Goal: Information Seeking & Learning: Learn about a topic

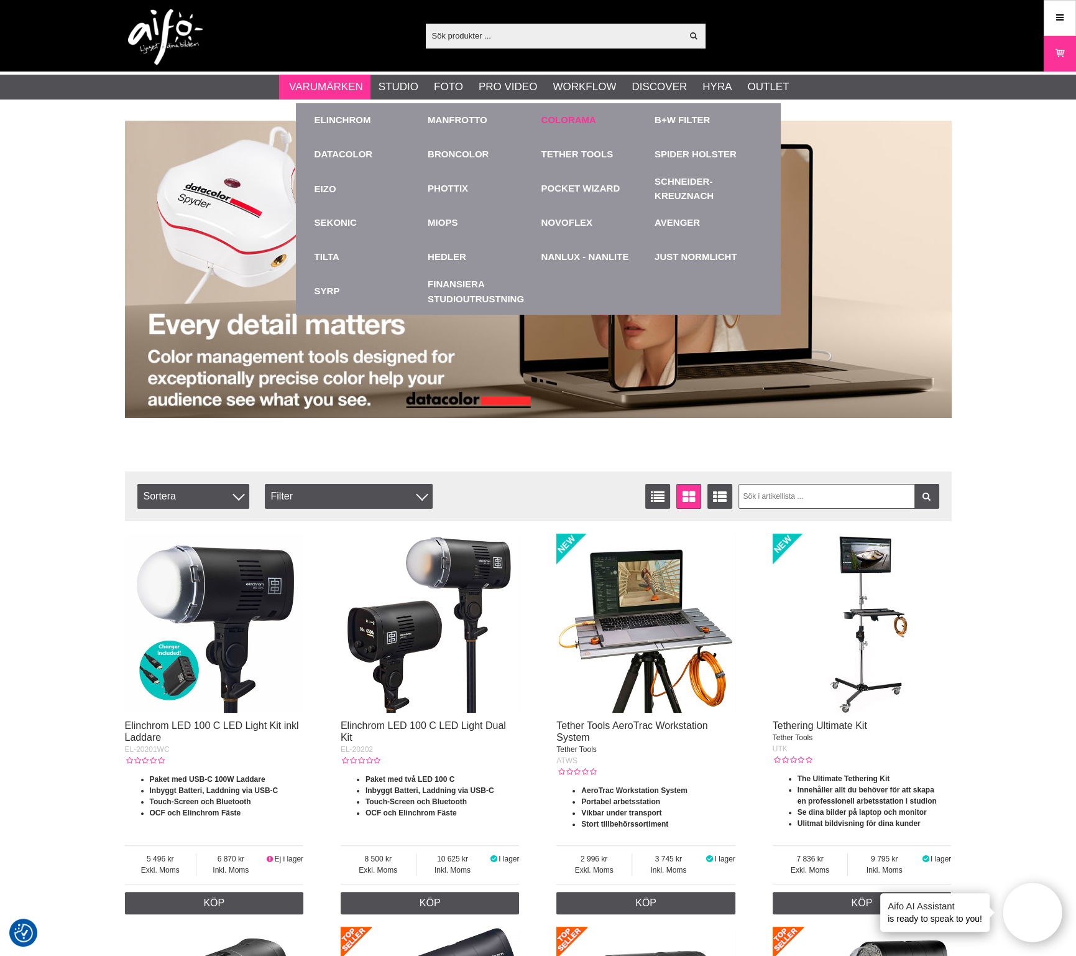
click at [560, 124] on link "Colorama" at bounding box center [569, 120] width 55 height 14
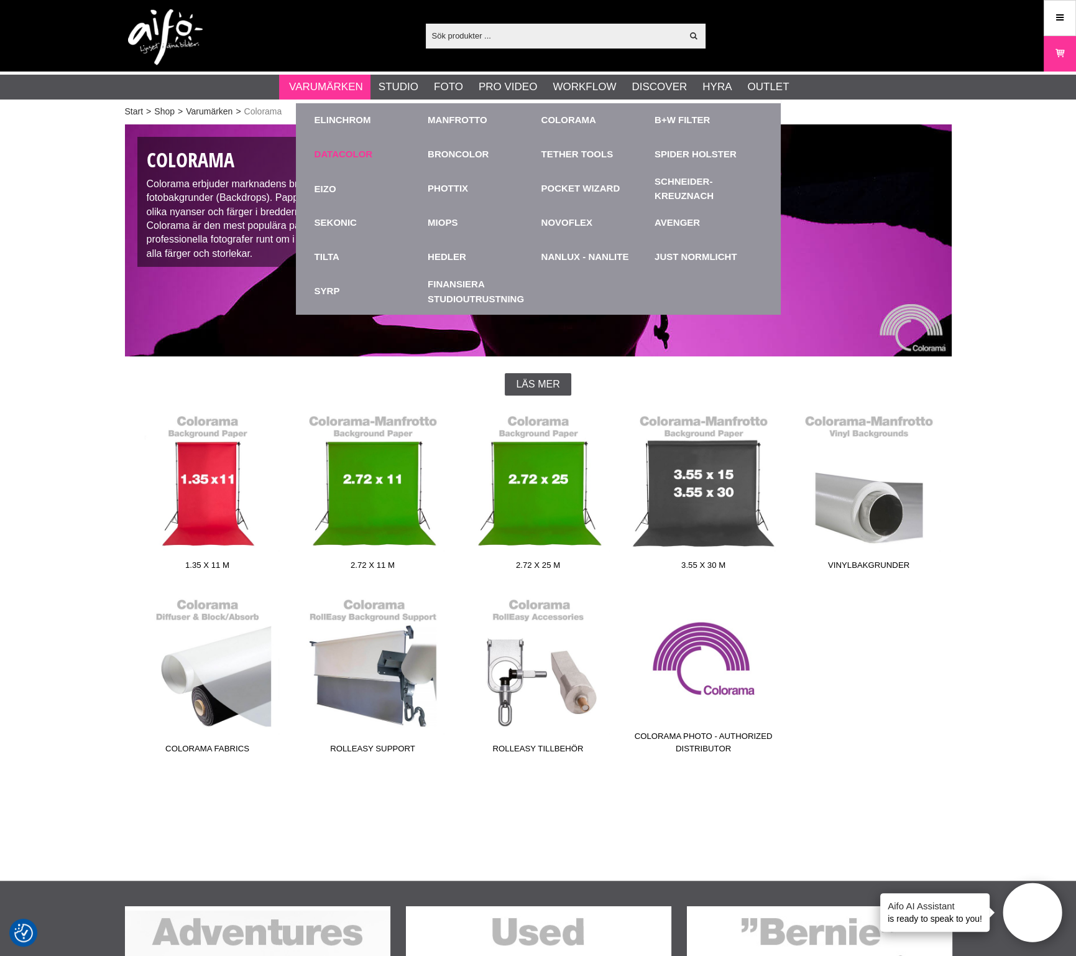
click at [355, 154] on link "Datacolor" at bounding box center [344, 154] width 58 height 14
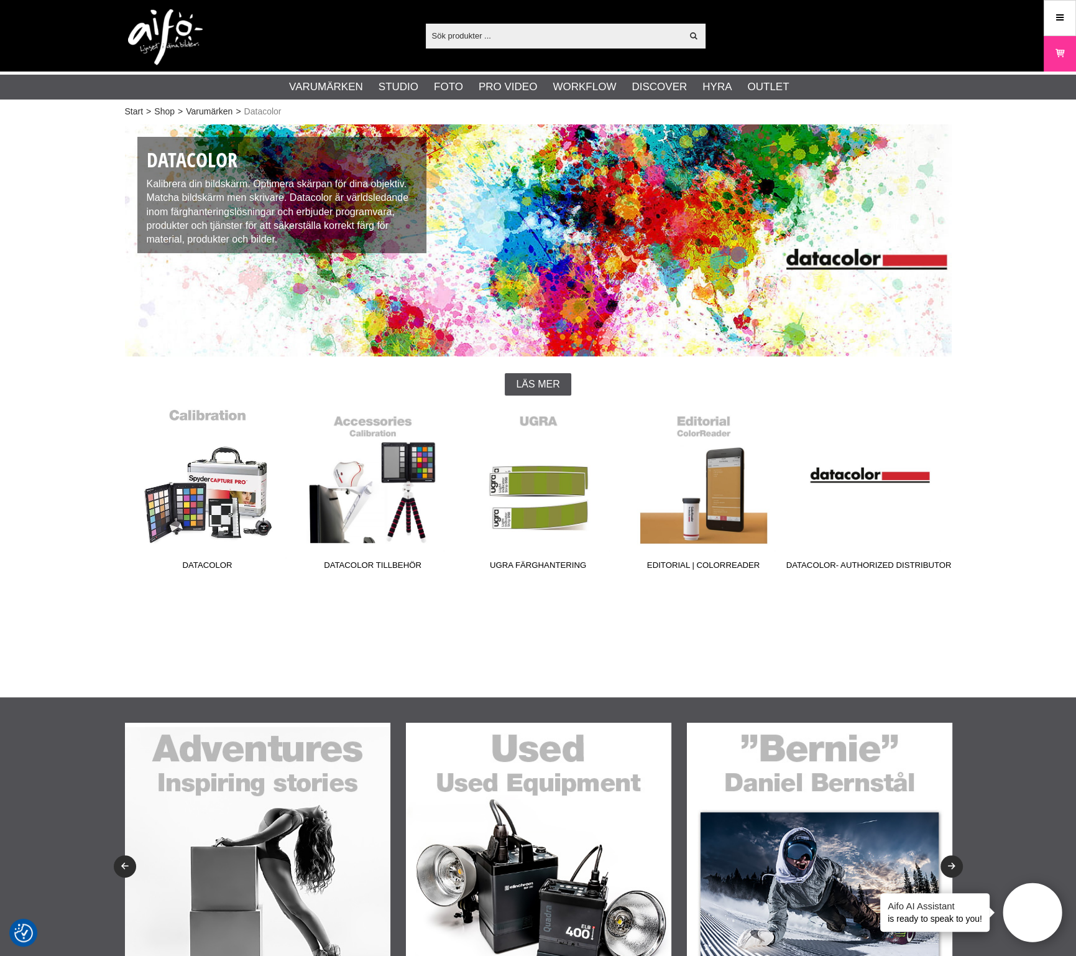
click at [213, 516] on link "Datacolor" at bounding box center [207, 492] width 165 height 168
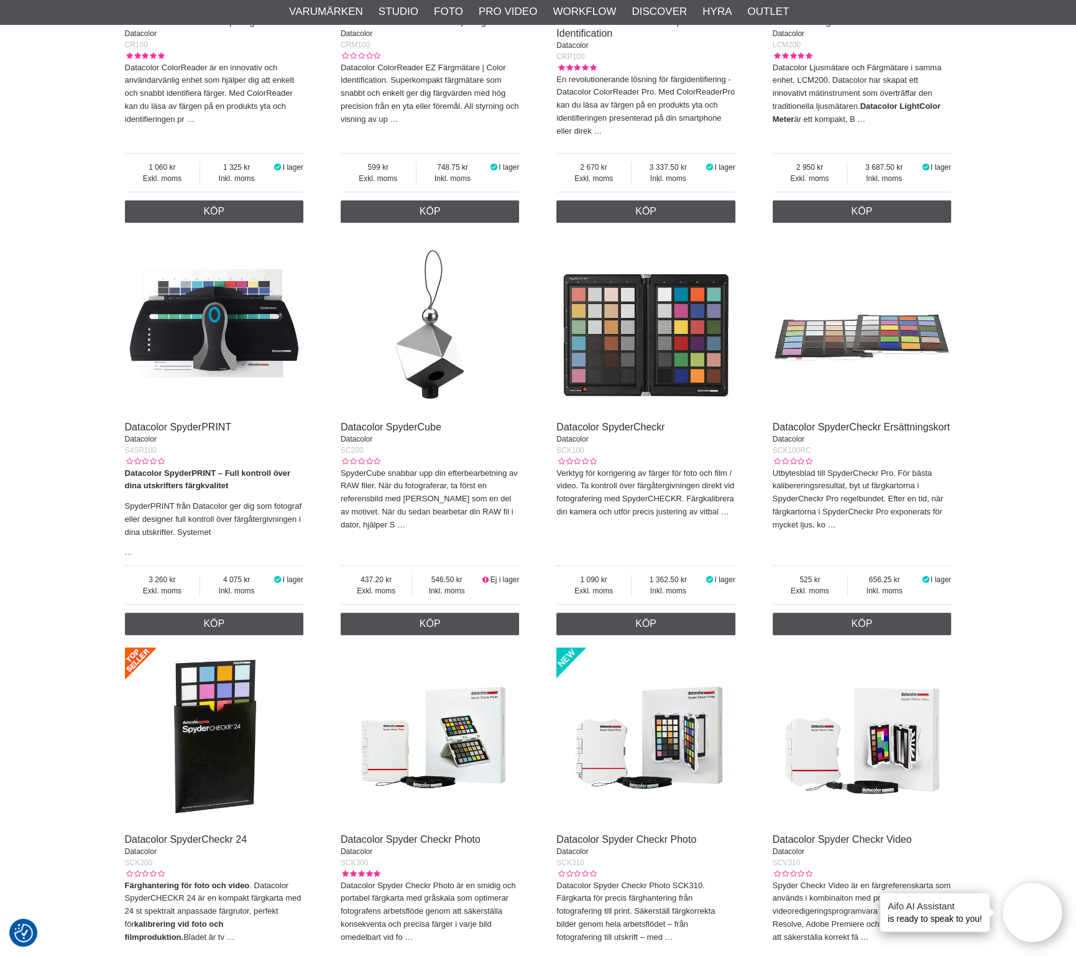
scroll to position [777, 0]
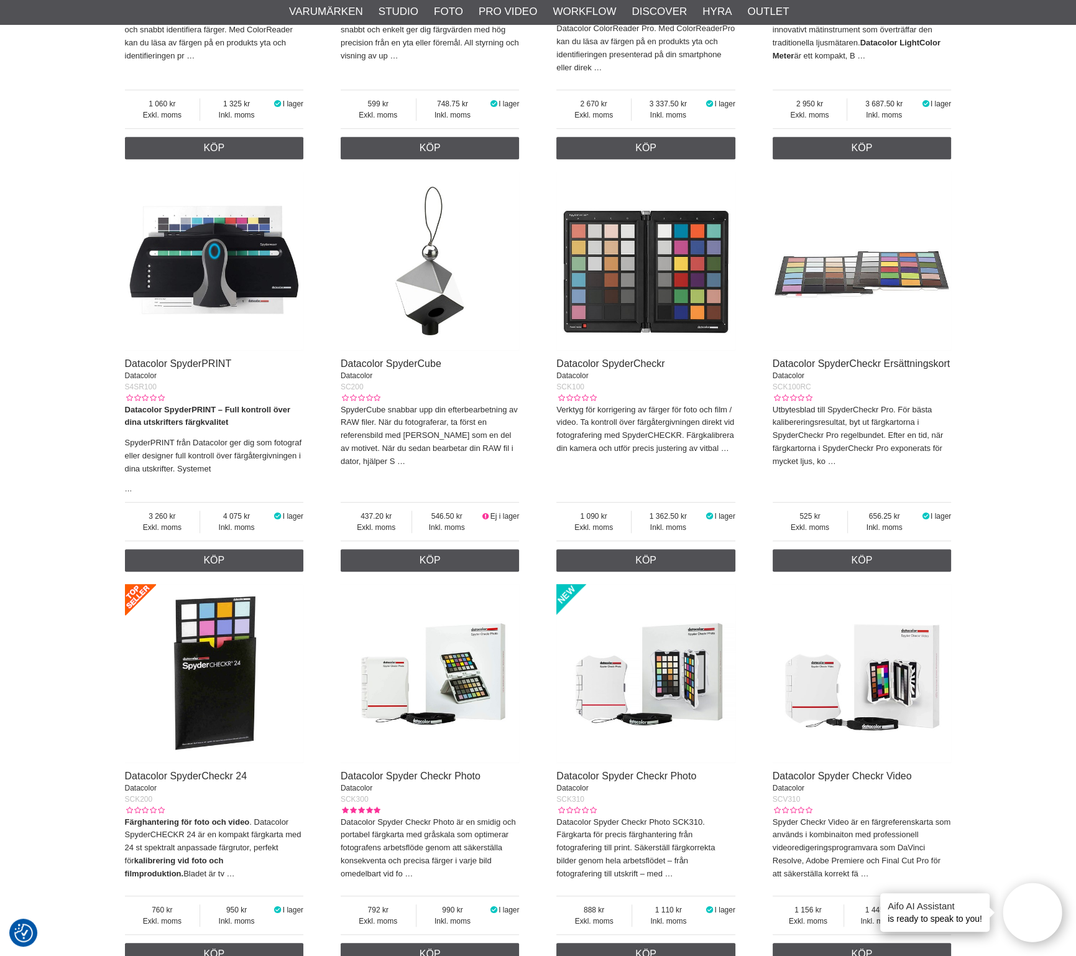
click at [674, 683] on img at bounding box center [646, 673] width 179 height 179
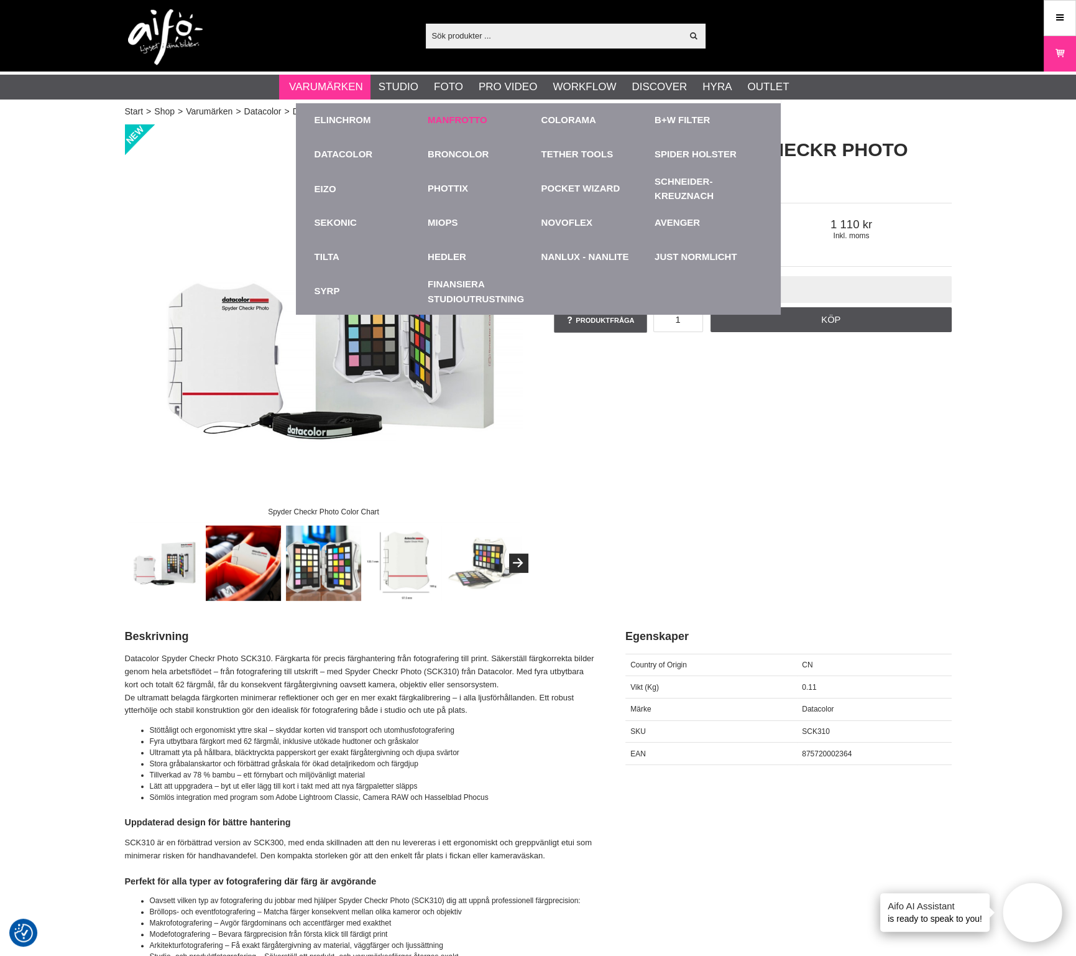
click at [465, 118] on link "Manfrotto" at bounding box center [458, 120] width 60 height 14
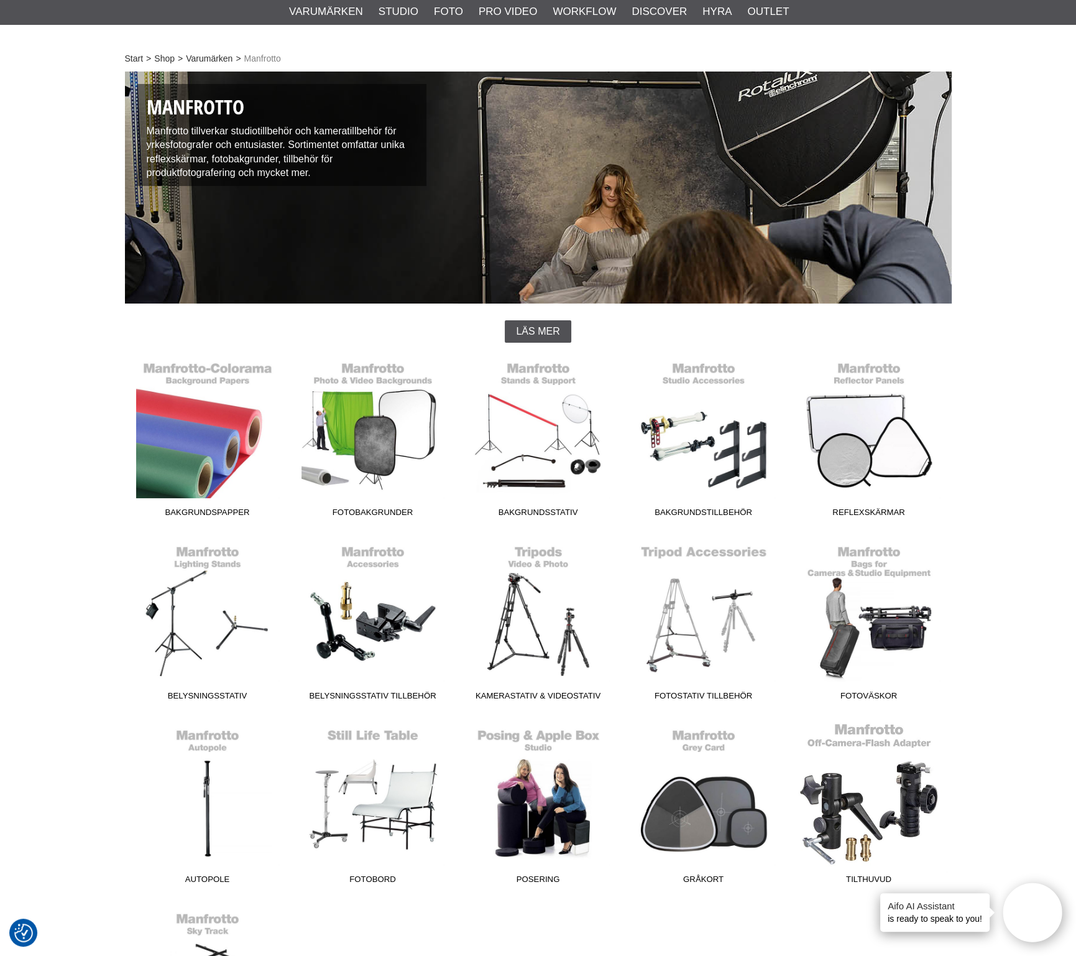
scroll to position [77, 0]
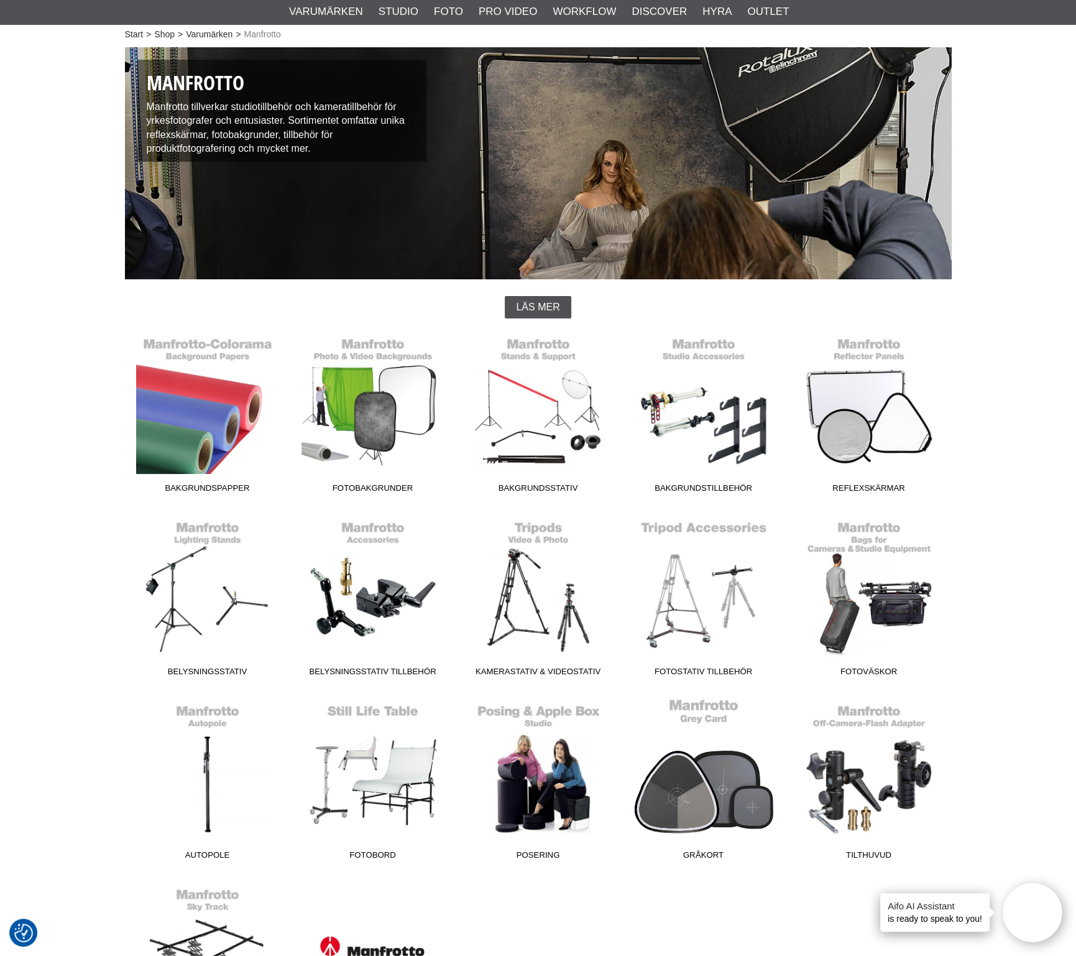
click at [684, 757] on link "Gråkort" at bounding box center [703, 782] width 165 height 168
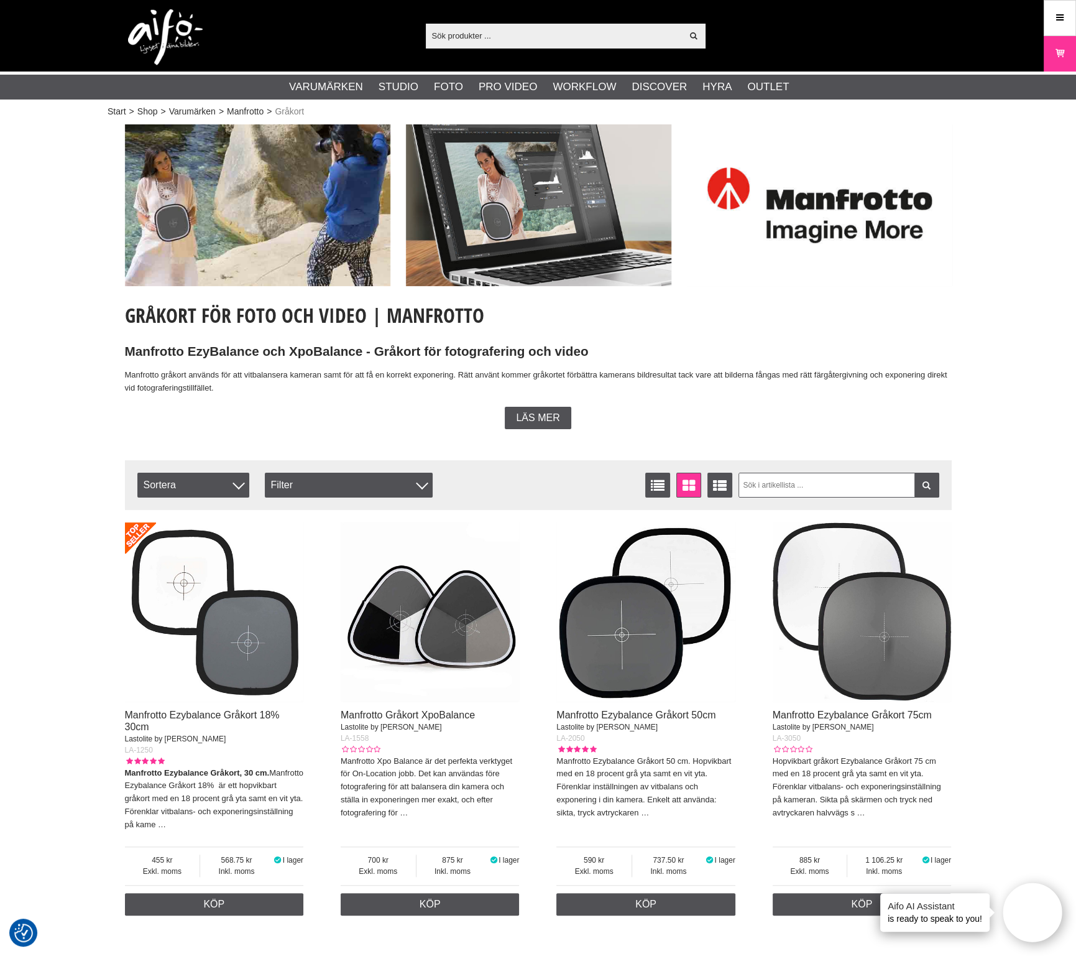
click at [249, 664] on img at bounding box center [214, 611] width 179 height 179
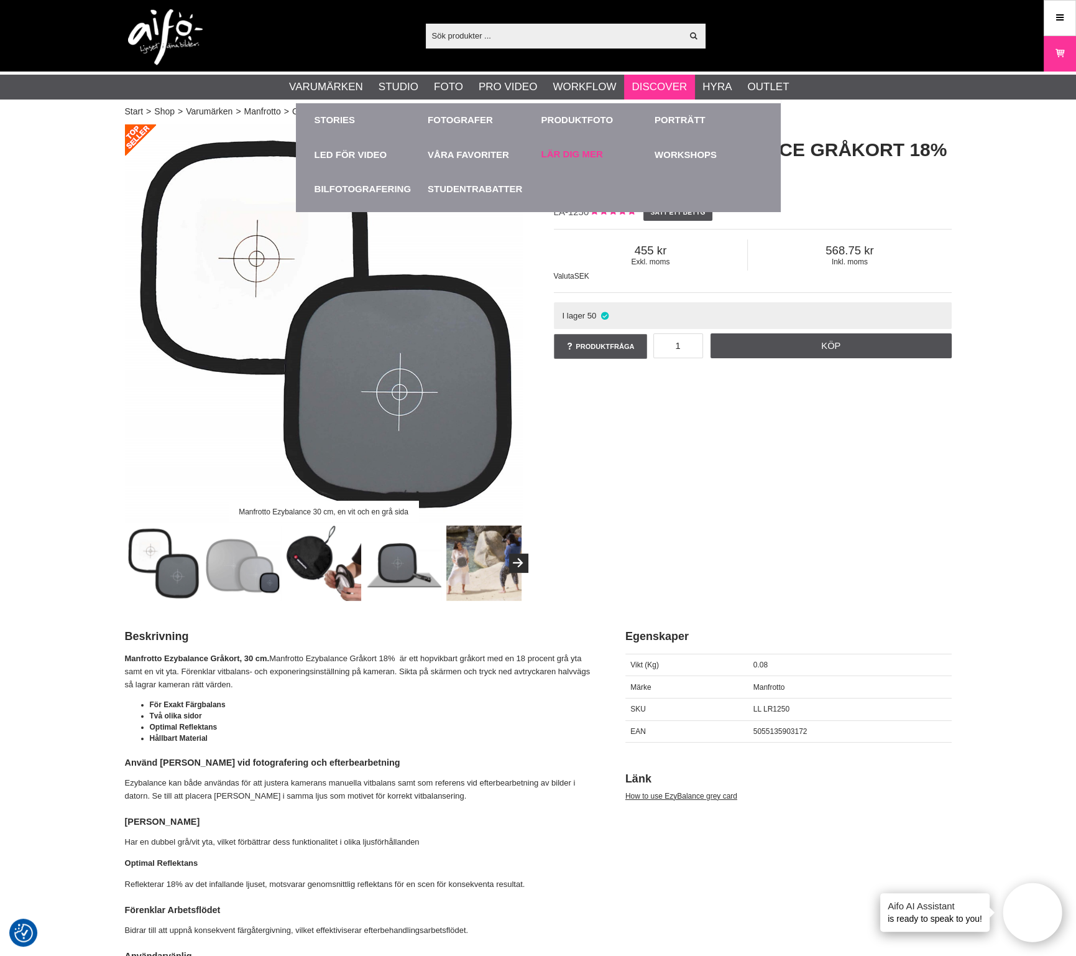
click at [581, 151] on link "Lär dig mer" at bounding box center [573, 154] width 62 height 14
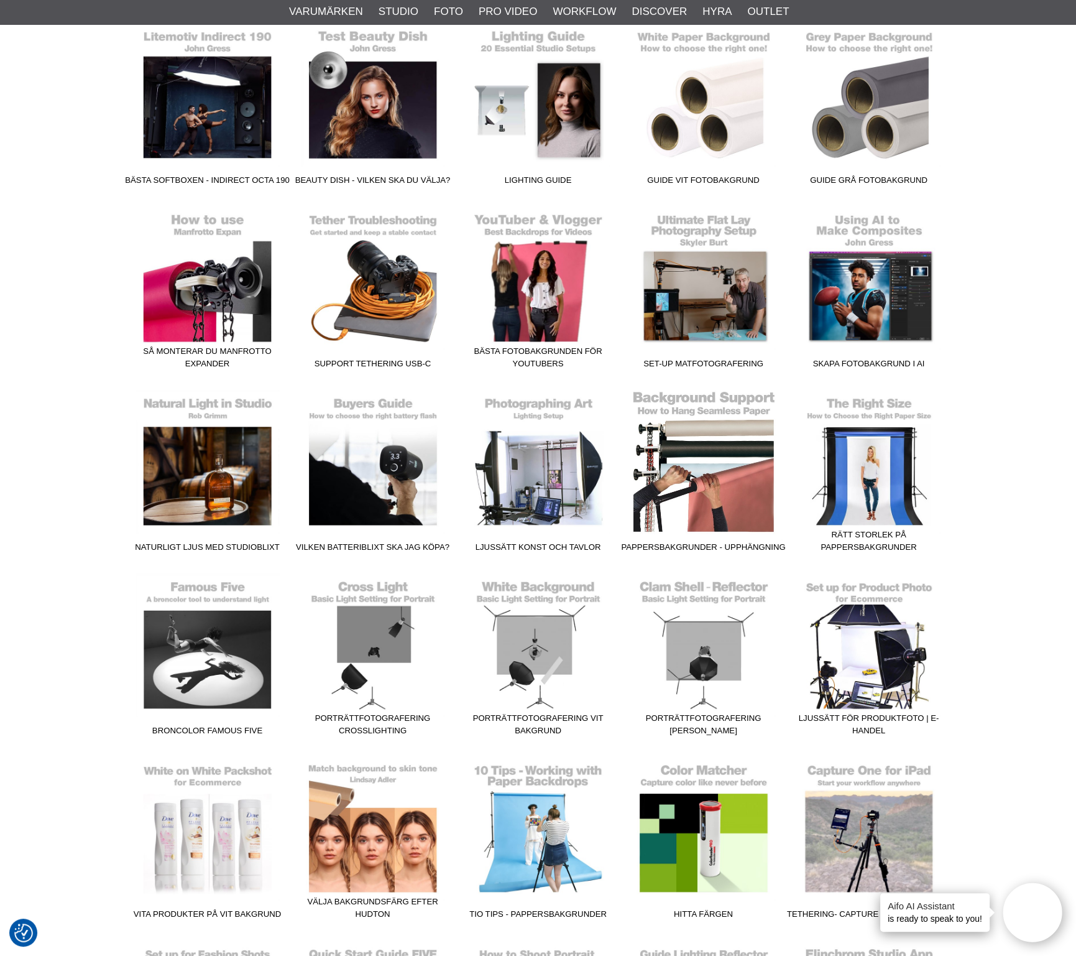
scroll to position [543, 0]
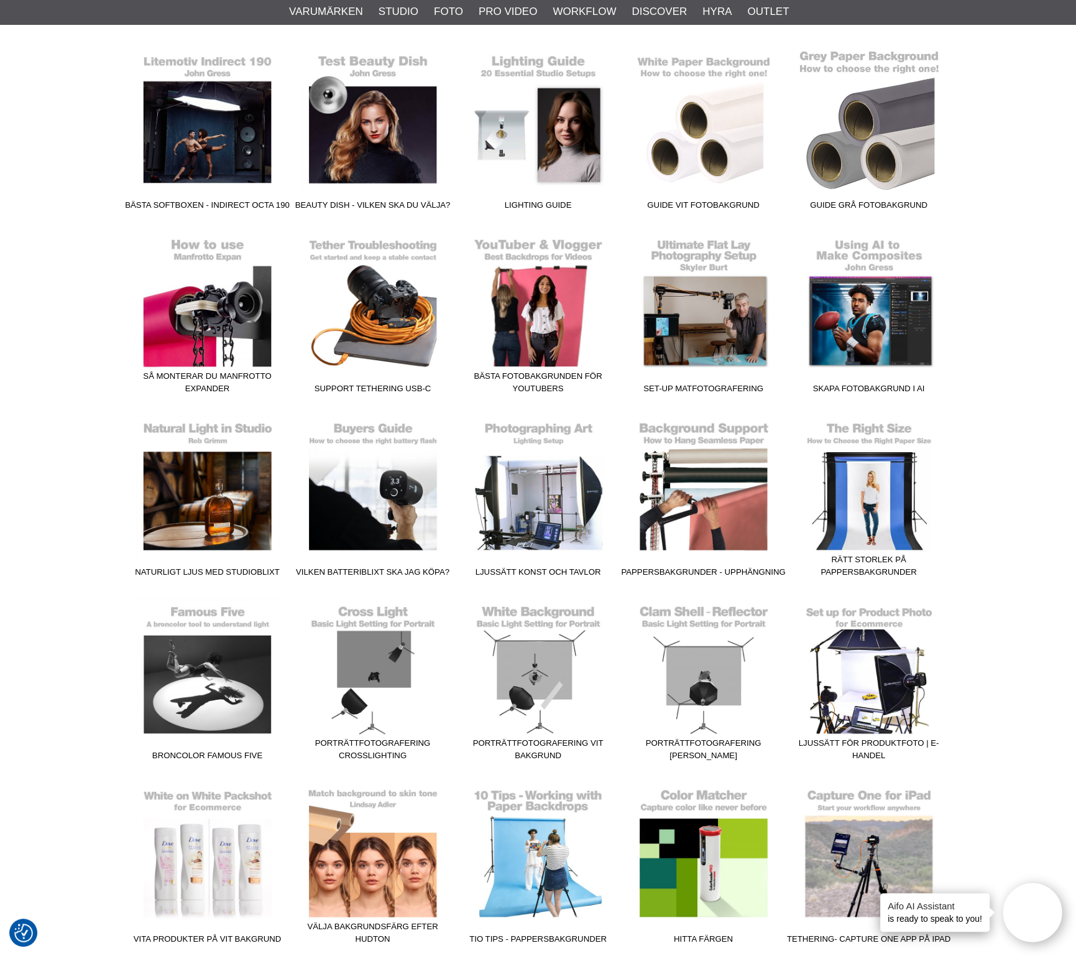
click at [905, 139] on link "Guide grå fotobakgrund" at bounding box center [869, 132] width 165 height 168
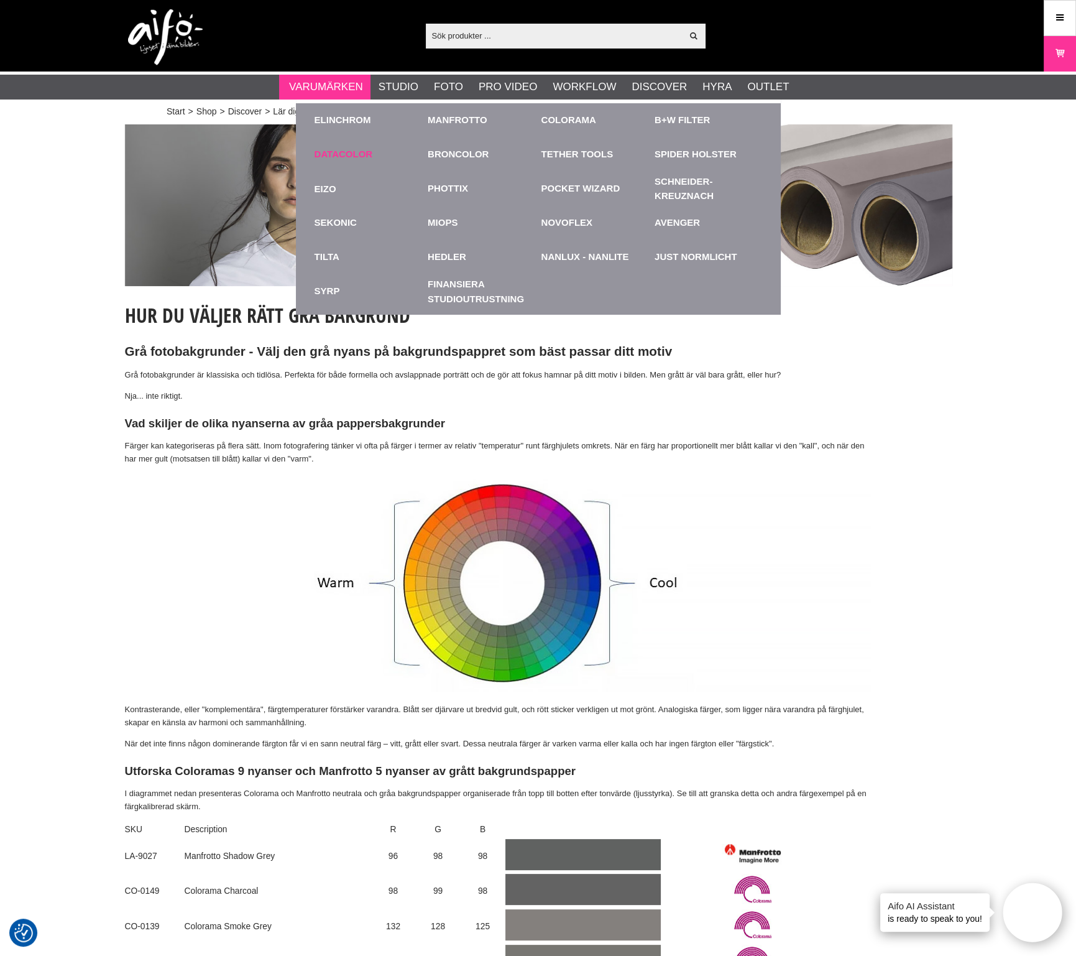
click at [333, 154] on link "Datacolor" at bounding box center [344, 154] width 58 height 14
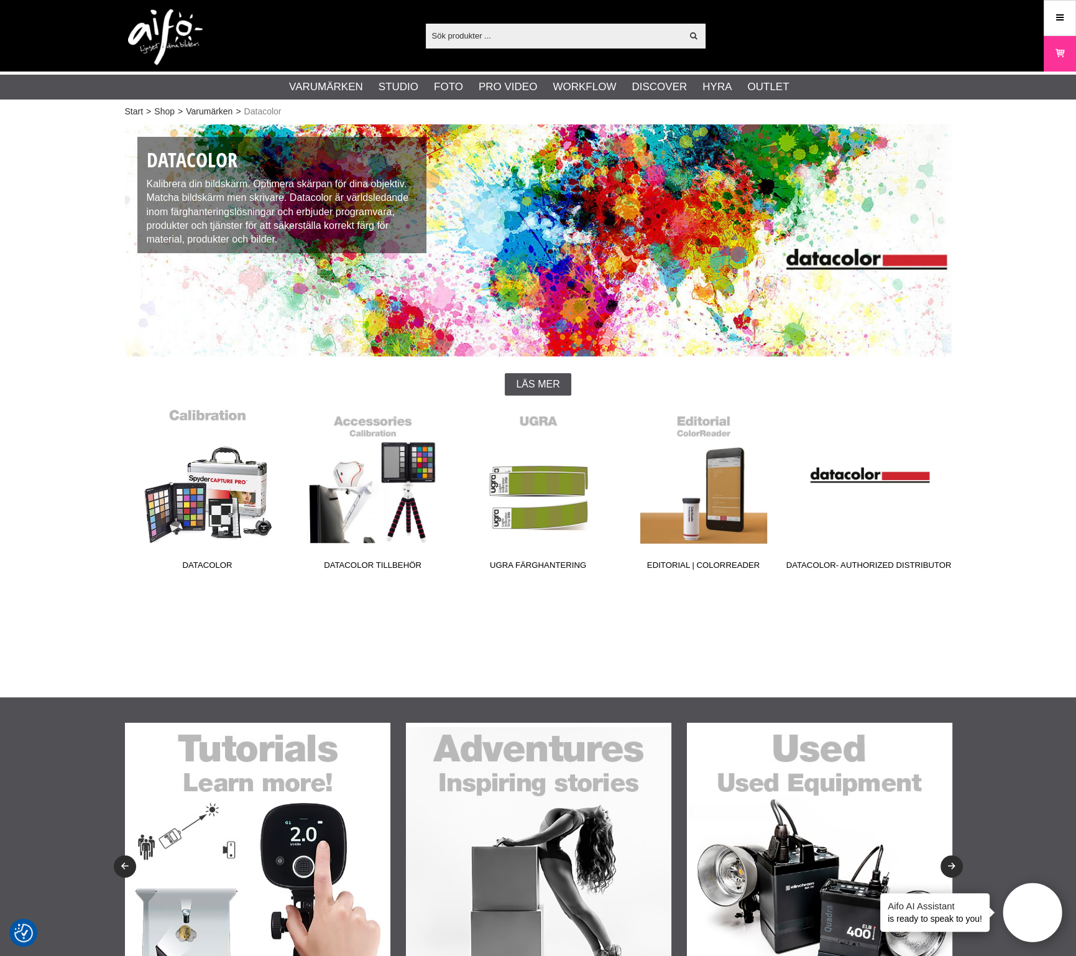
click at [231, 497] on link "Datacolor" at bounding box center [207, 492] width 165 height 168
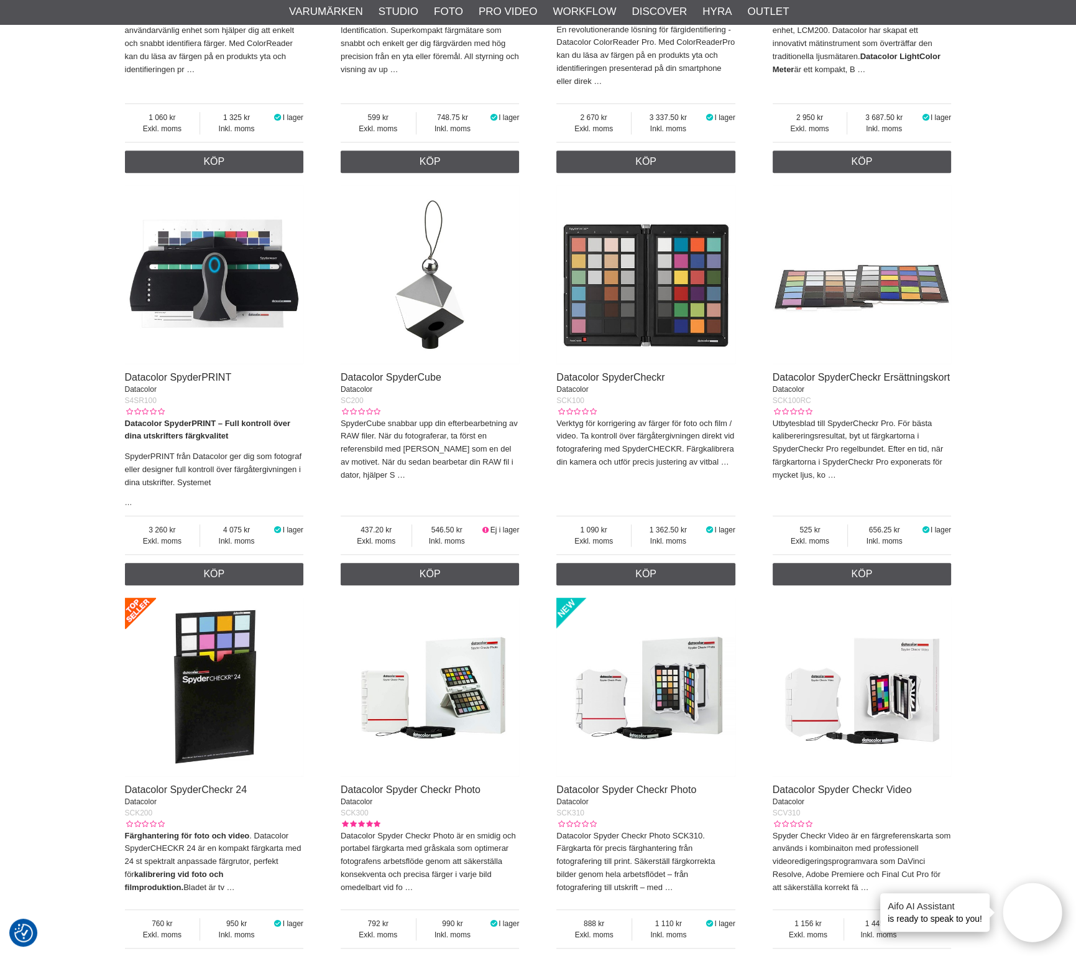
scroll to position [933, 0]
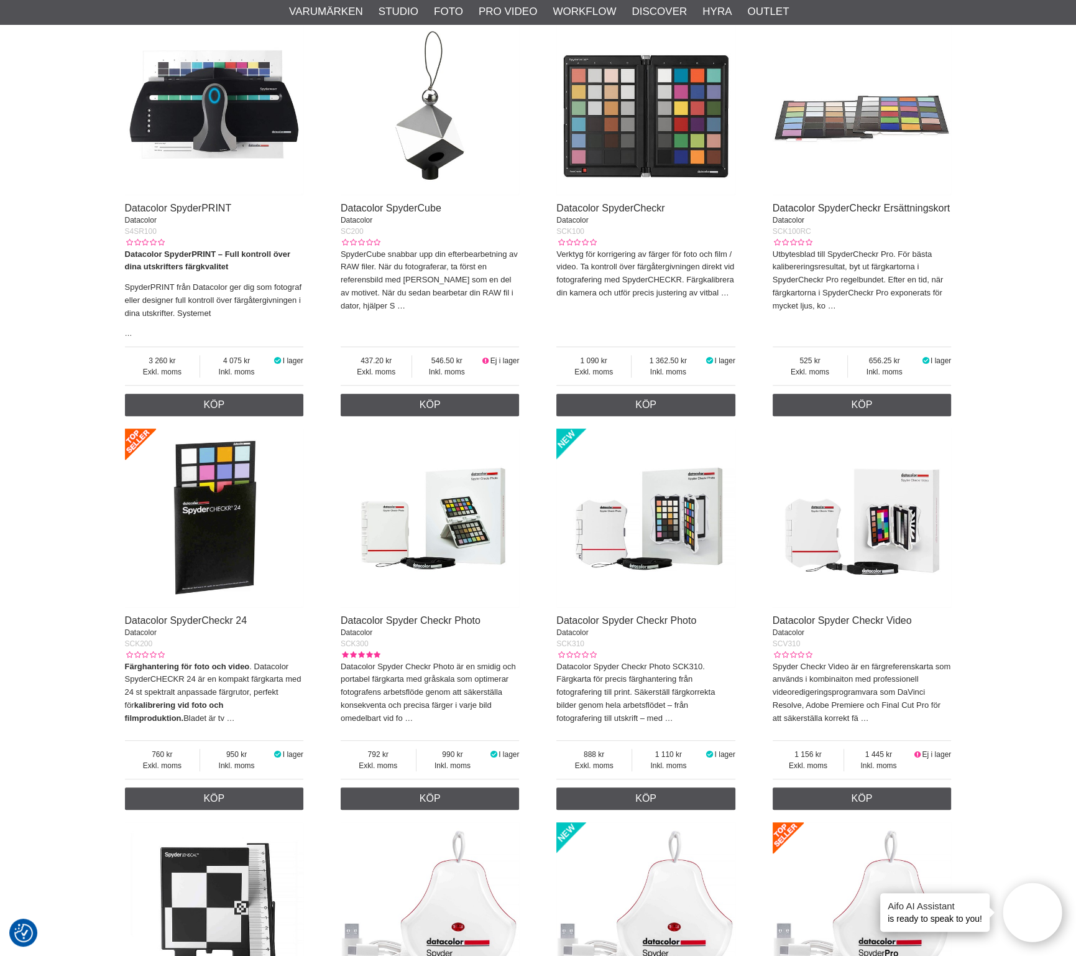
click at [694, 525] on img at bounding box center [646, 517] width 179 height 179
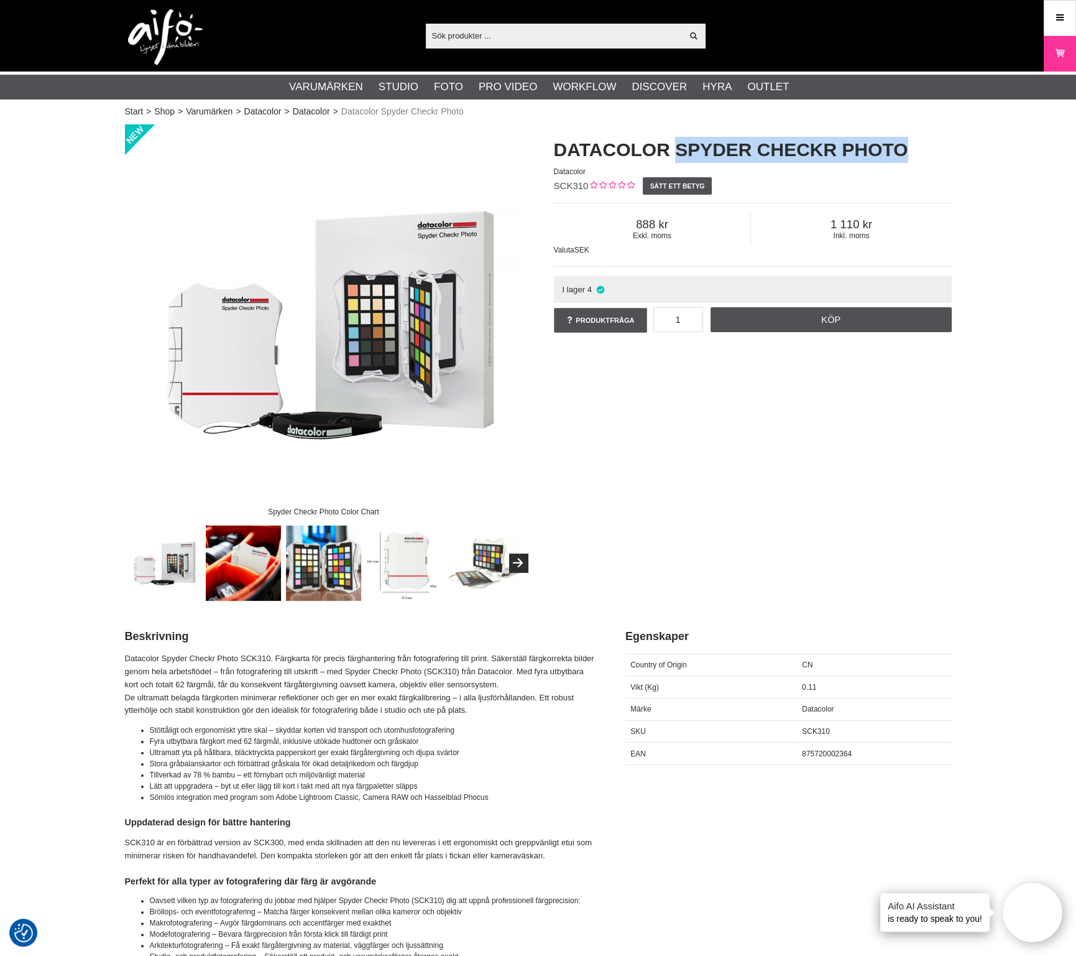
drag, startPoint x: 891, startPoint y: 154, endPoint x: 667, endPoint y: 149, distance: 224.5
click at [667, 149] on h1 "Datacolor Spyder Checkr Photo" at bounding box center [753, 150] width 398 height 26
copy h1 "Spyder Checkr Photo"
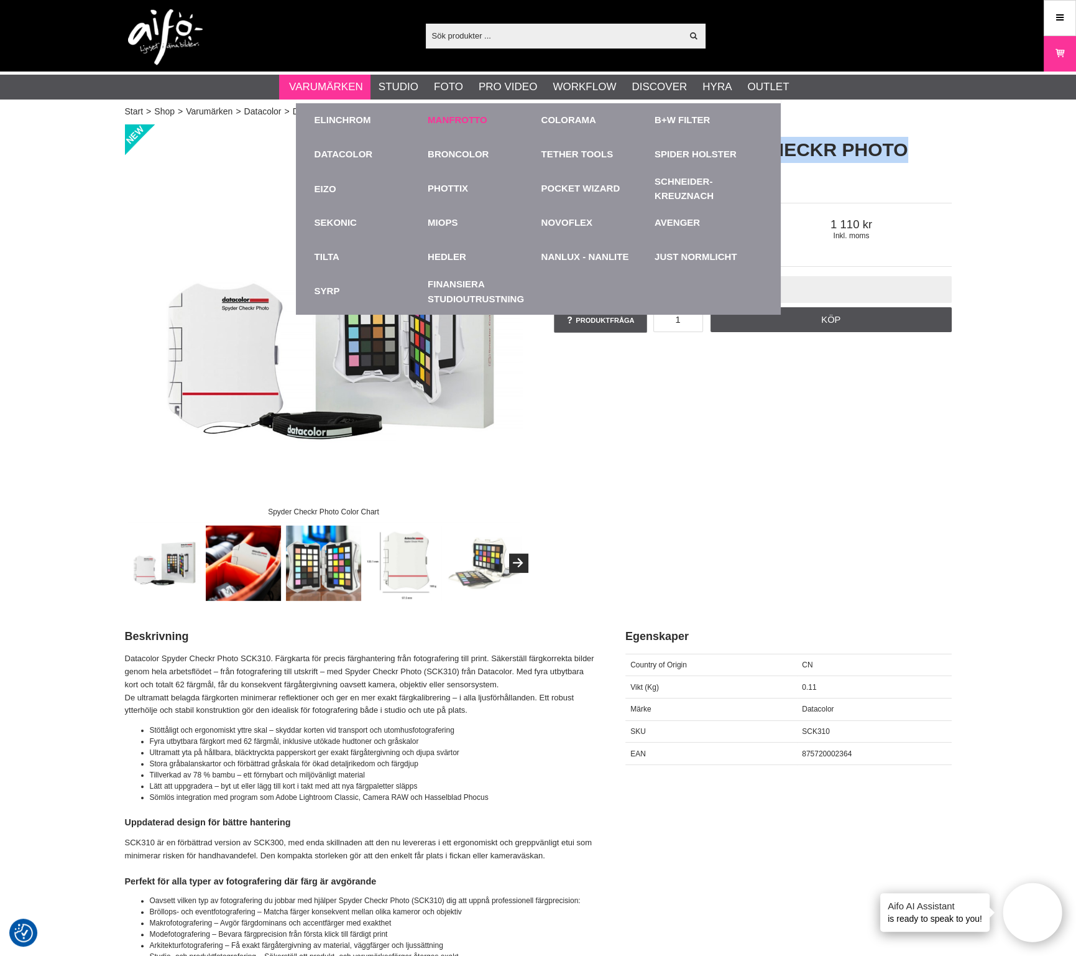
click at [479, 118] on link "Manfrotto" at bounding box center [458, 120] width 60 height 14
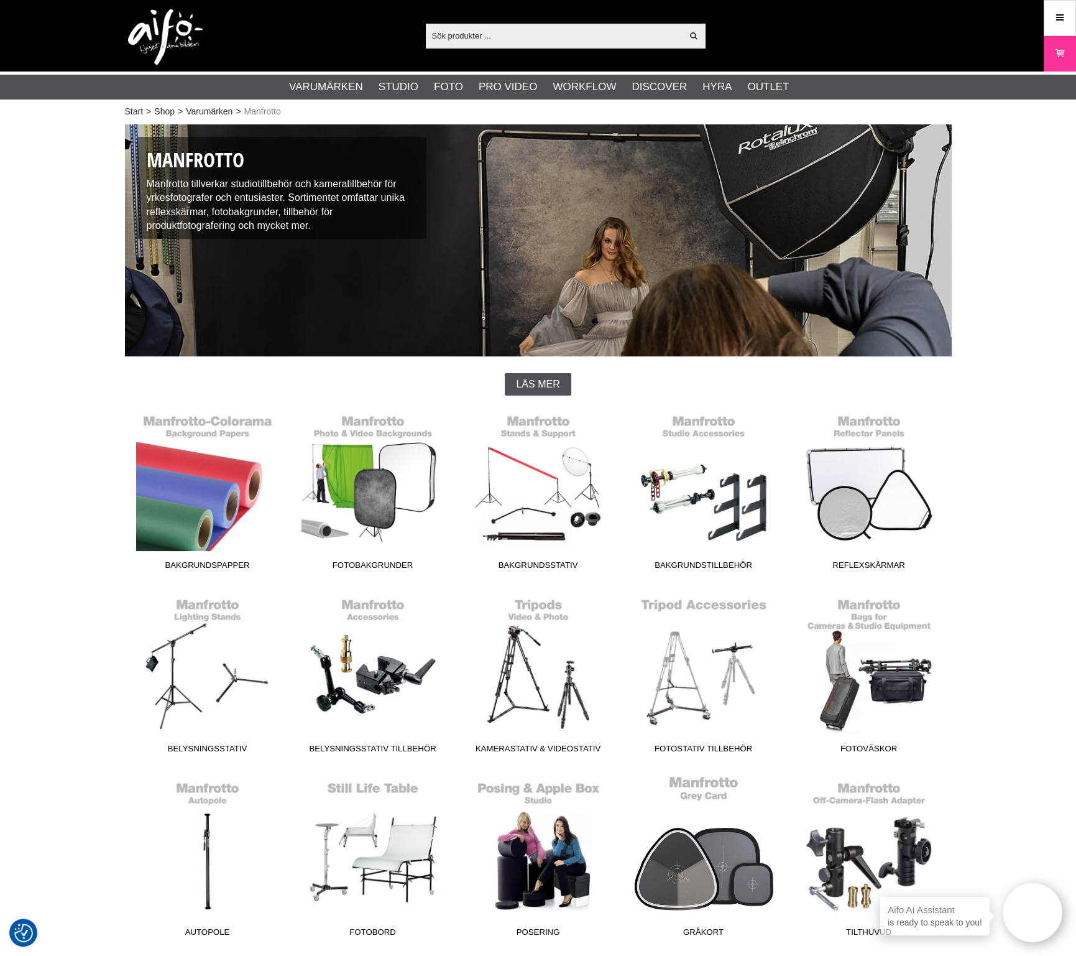
click at [707, 866] on link "Gråkort" at bounding box center [703, 859] width 165 height 168
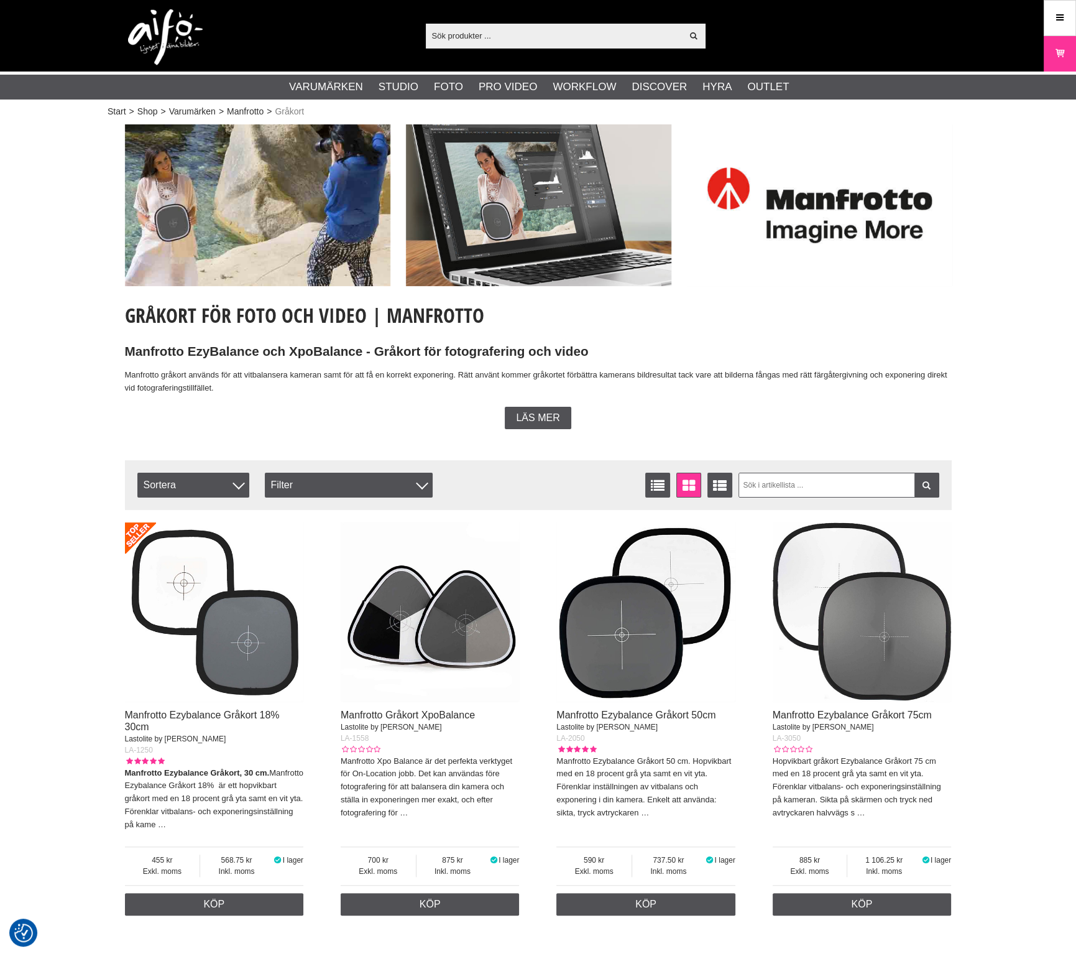
click at [247, 767] on div "Manfrotto Ezybalance Gråkort 18% 30cm Lastolite by Manfrotto LA-1250 Manfrotto …" at bounding box center [214, 774] width 179 height 129
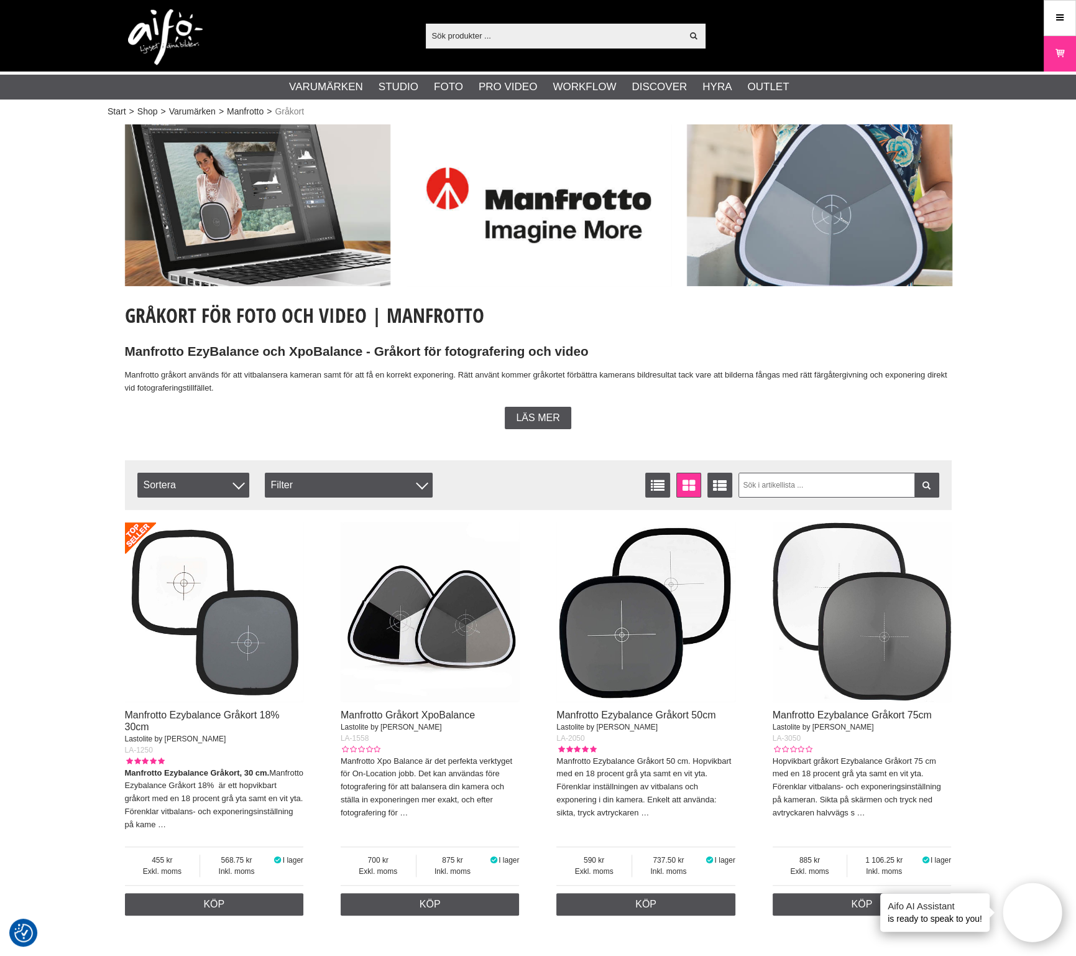
click at [282, 632] on img at bounding box center [214, 611] width 179 height 179
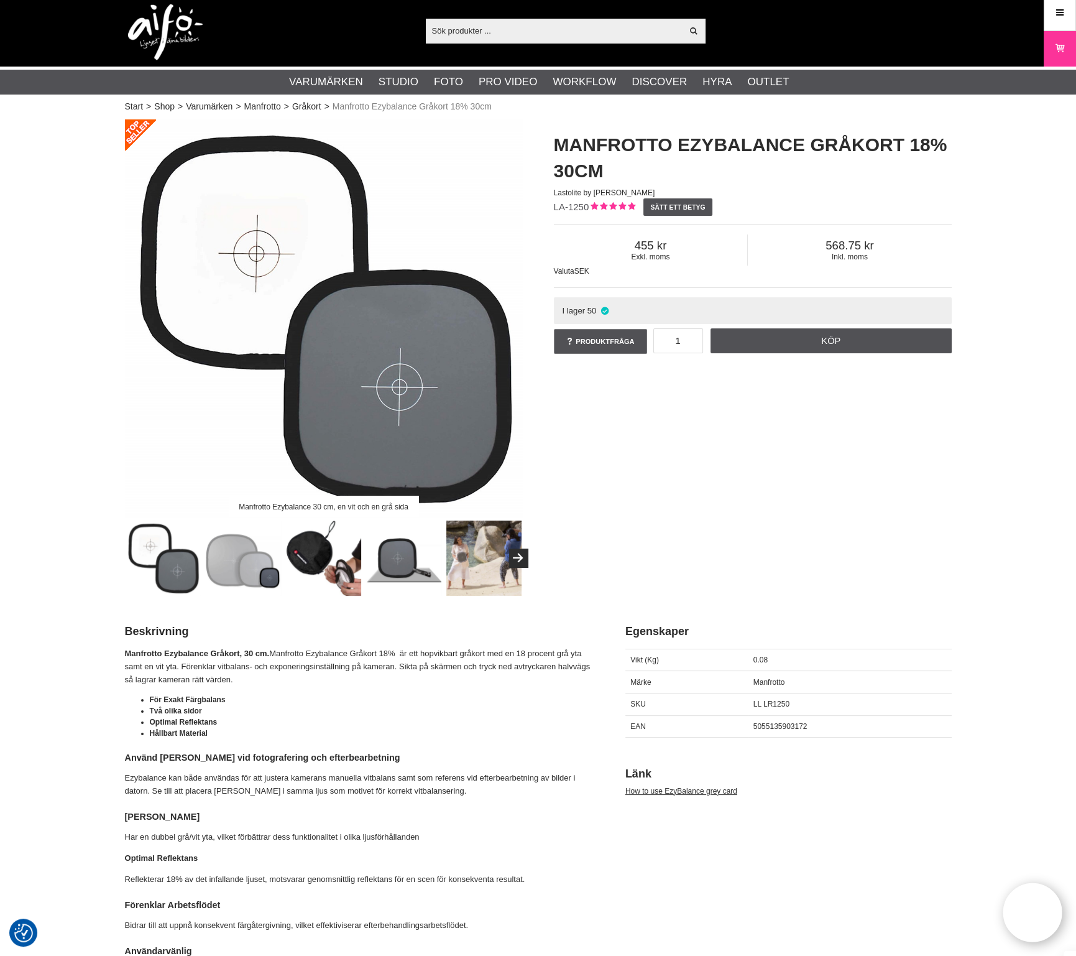
scroll to position [77, 0]
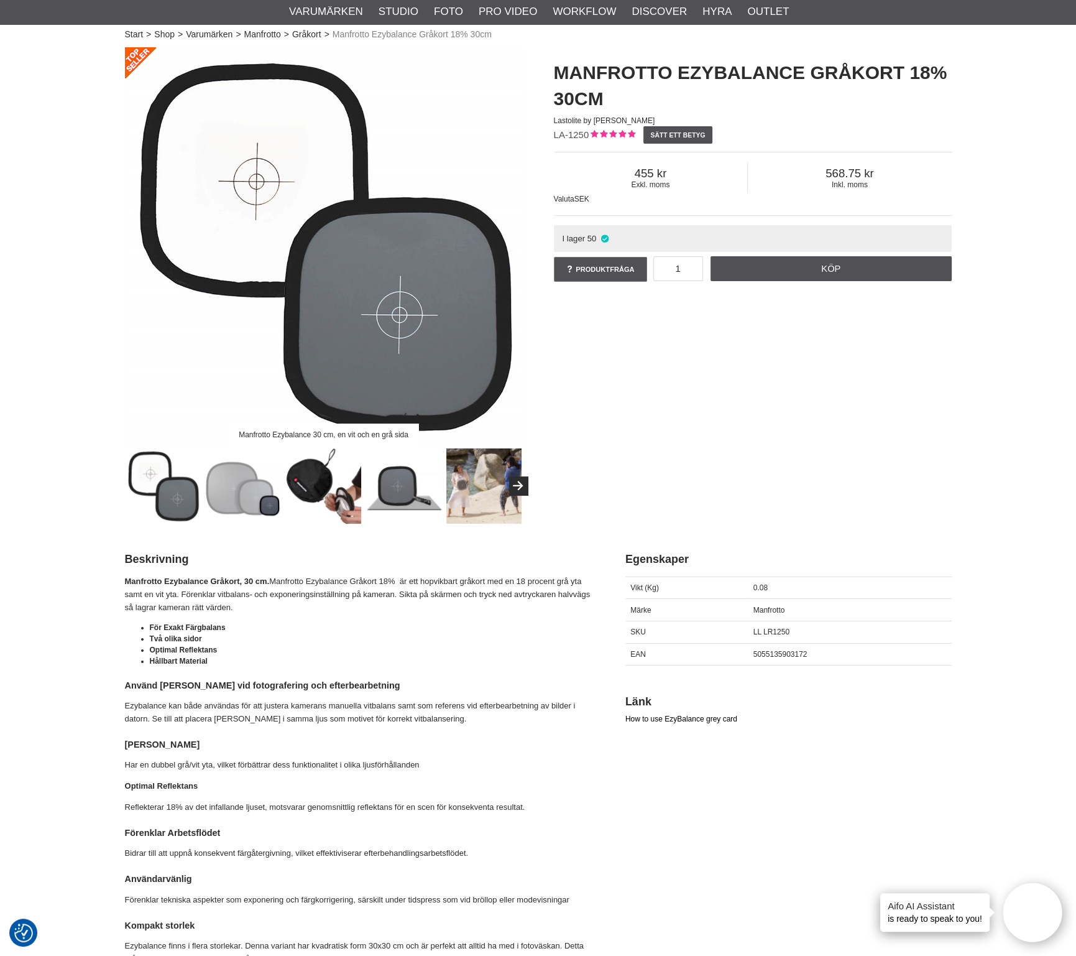
click at [708, 717] on link "How to use EzyBalance grey card" at bounding box center [682, 718] width 112 height 9
